Goal: Information Seeking & Learning: Learn about a topic

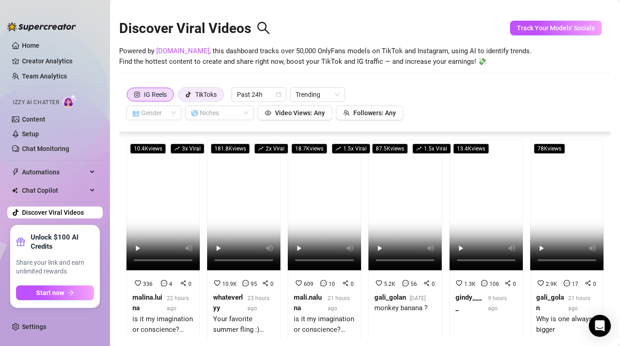
click at [220, 94] on label "TikToks" at bounding box center [201, 94] width 46 height 15
click at [181, 97] on input "TikToks" at bounding box center [181, 97] width 0 height 0
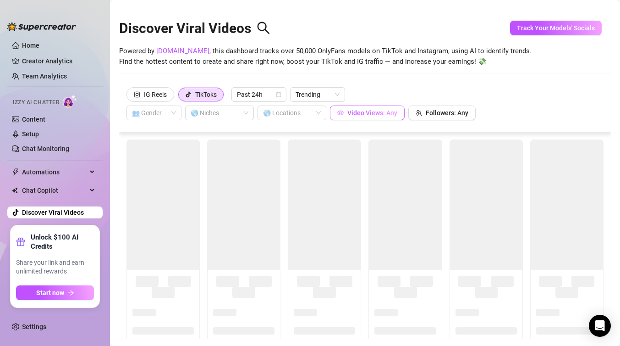
click at [387, 112] on span "Video Views: Any" at bounding box center [372, 112] width 50 height 7
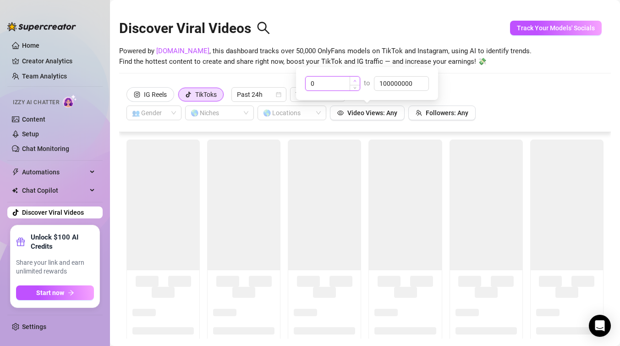
click at [354, 81] on icon "up" at bounding box center [354, 80] width 3 height 3
click at [351, 80] on input "1" at bounding box center [342, 84] width 54 height 14
type input "50000"
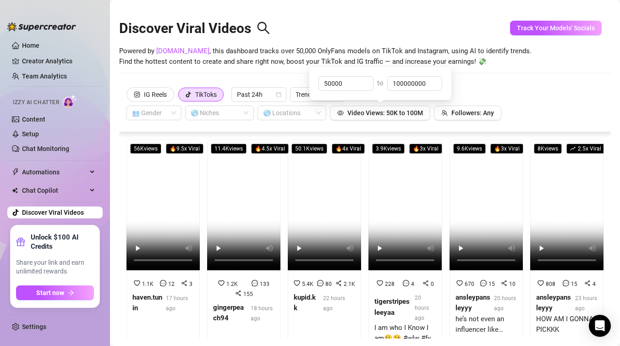
click at [525, 75] on div "Discover Viral Videos Powered by [DOMAIN_NAME] , this dashboard tracks over 50,…" at bounding box center [365, 45] width 492 height 78
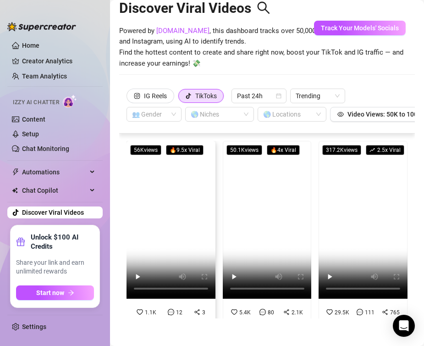
click at [179, 150] on span "🔥 9.5 x Viral" at bounding box center [185, 150] width 38 height 10
click at [162, 94] on div "IG Reels" at bounding box center [155, 96] width 23 height 14
click at [129, 98] on input "IG Reels" at bounding box center [129, 98] width 0 height 0
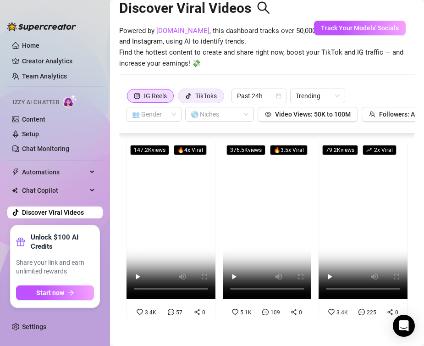
click at [191, 94] on icon "tik-tok" at bounding box center [188, 96] width 5 height 6
click at [181, 98] on input "TikToks" at bounding box center [181, 98] width 0 height 0
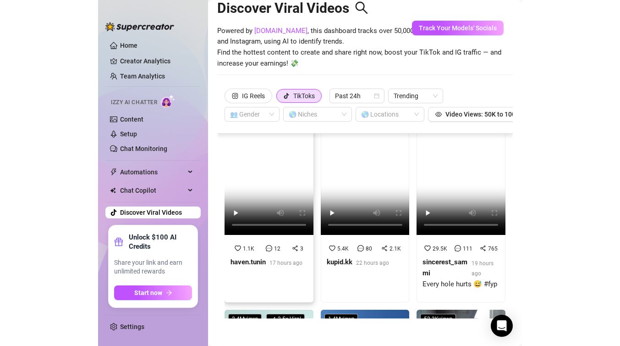
scroll to position [65, 0]
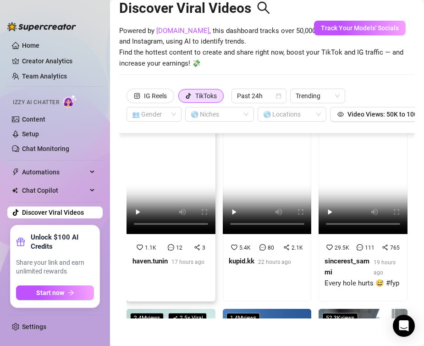
click at [170, 264] on div "haven.tunin 17 hours ago" at bounding box center [168, 261] width 72 height 11
